Goal: Register for event/course

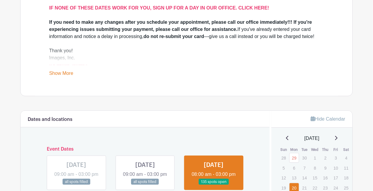
scroll to position [240, 0]
click at [145, 185] on link at bounding box center [145, 185] width 0 height 0
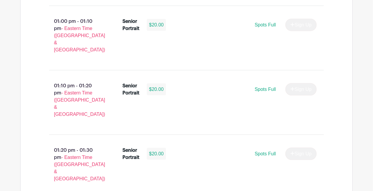
scroll to position [2056, 0]
